Goal: Task Accomplishment & Management: Complete application form

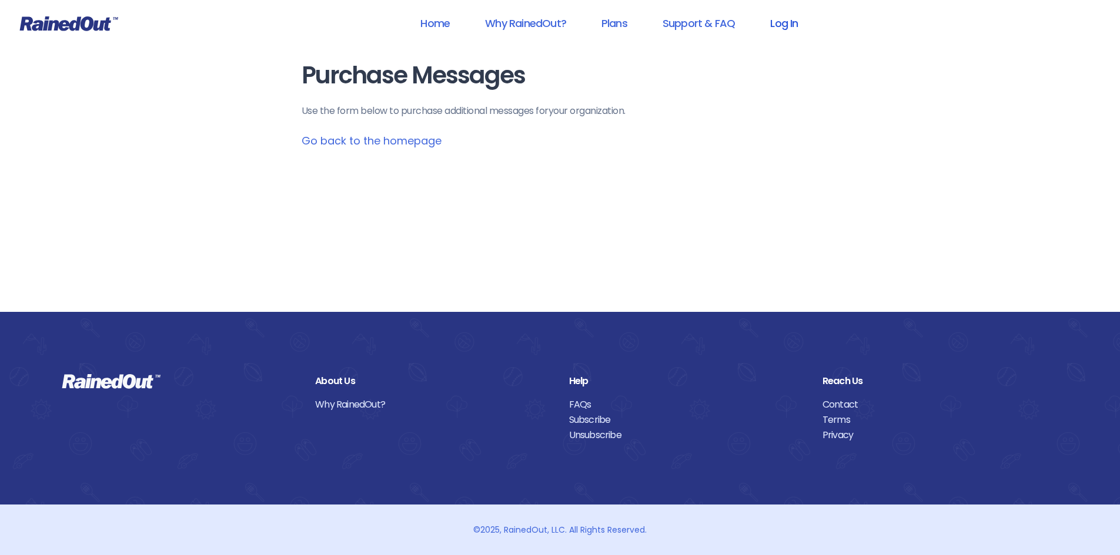
click at [791, 24] on link "Log In" at bounding box center [784, 23] width 58 height 26
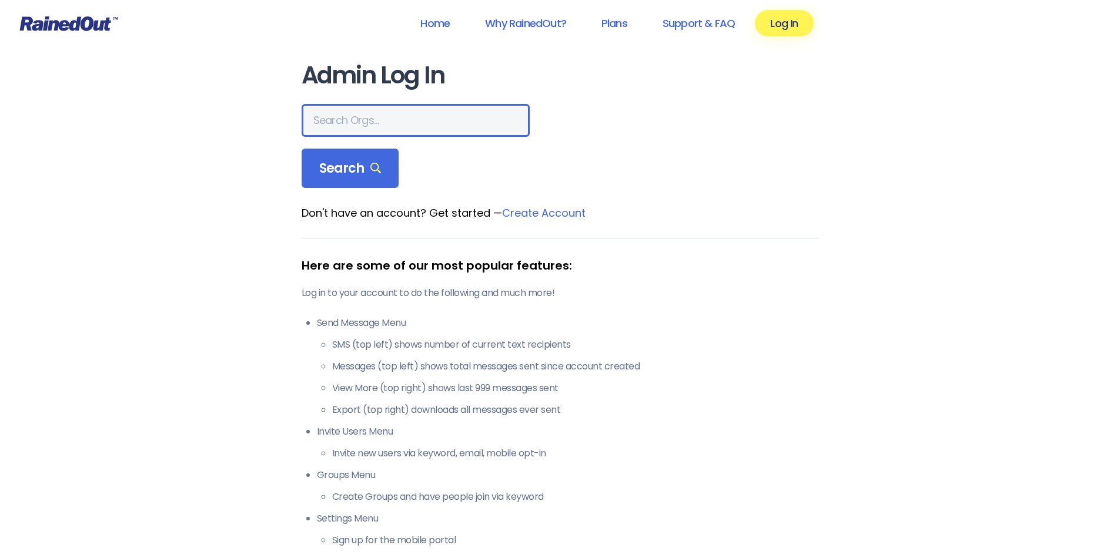
click at [355, 118] on input "text" at bounding box center [416, 120] width 228 height 33
type input "[PERSON_NAME] Rec"
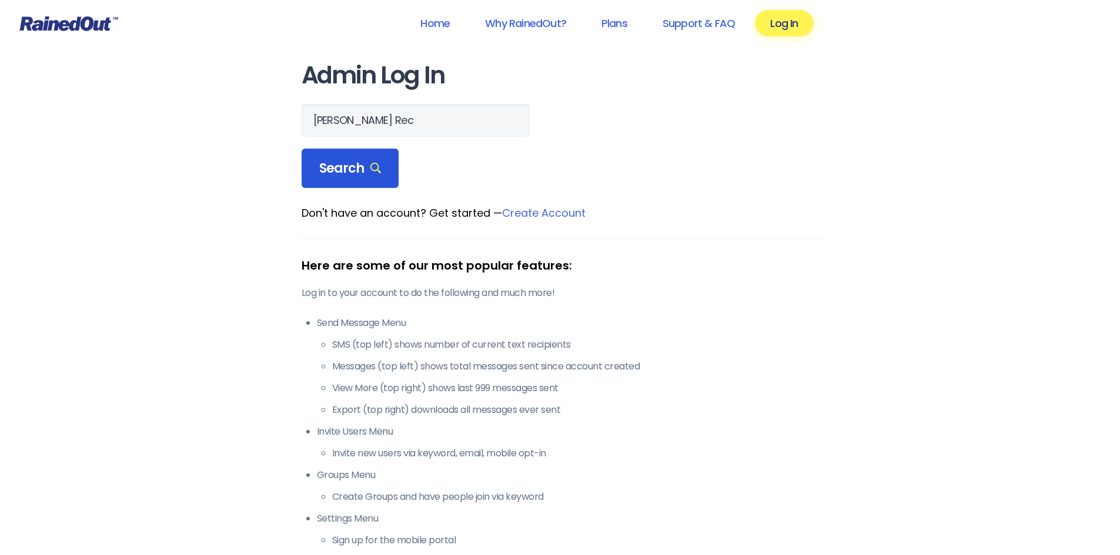
click at [381, 172] on div "Search" at bounding box center [351, 169] width 98 height 40
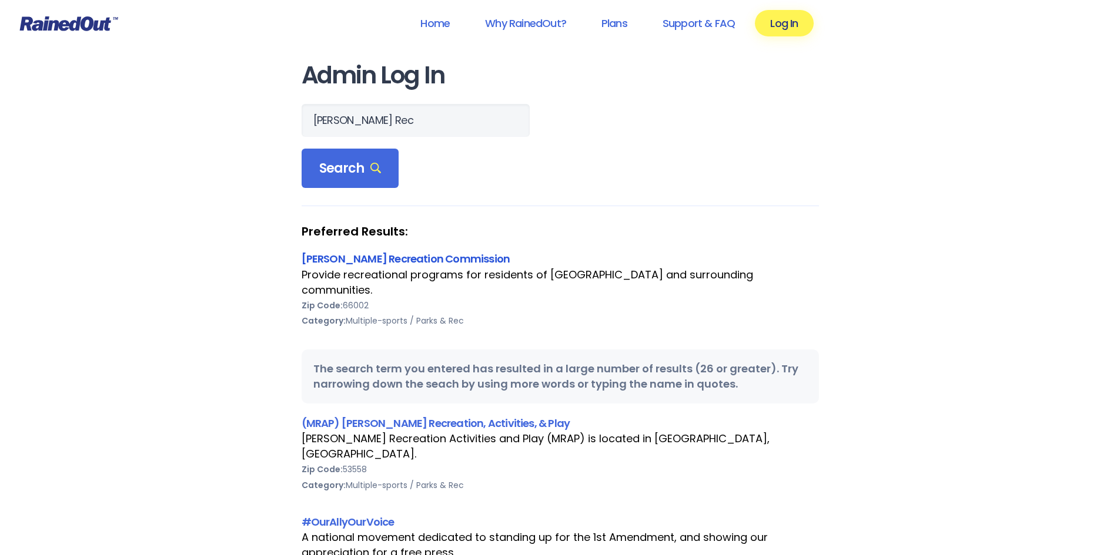
click at [408, 257] on link "[PERSON_NAME] Recreation Commission" at bounding box center [406, 259] width 209 height 15
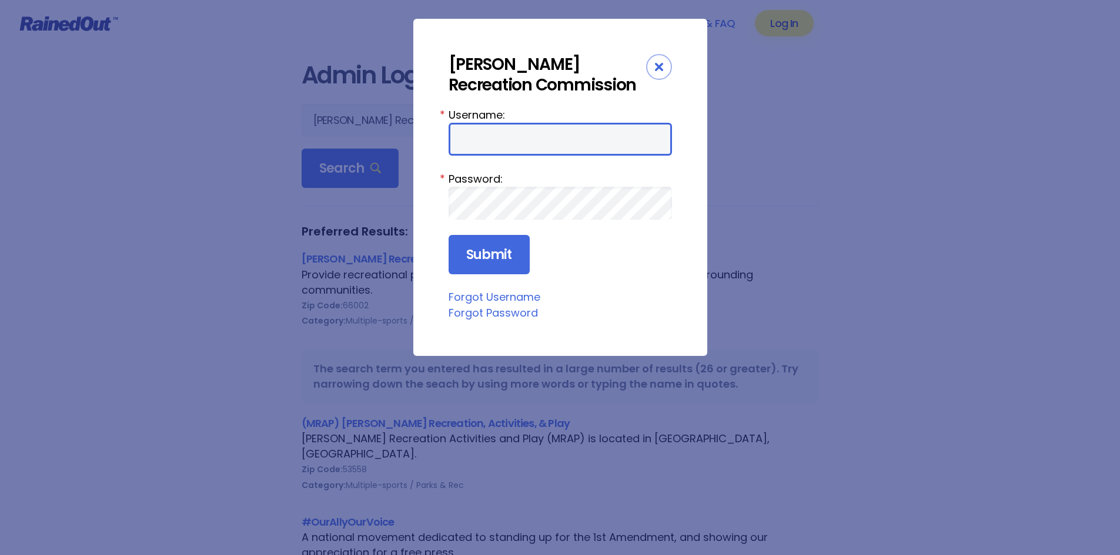
click at [530, 153] on input "Username:" at bounding box center [560, 139] width 223 height 33
type input "AtchisonRec"
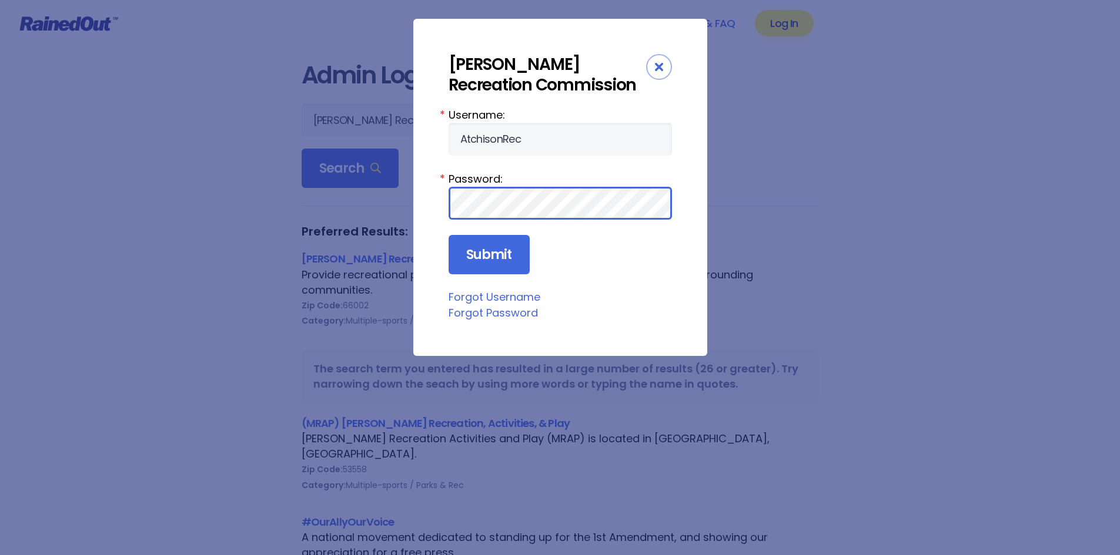
click at [449, 235] on input "Submit" at bounding box center [489, 255] width 81 height 40
